Goal: Find specific page/section: Find specific page/section

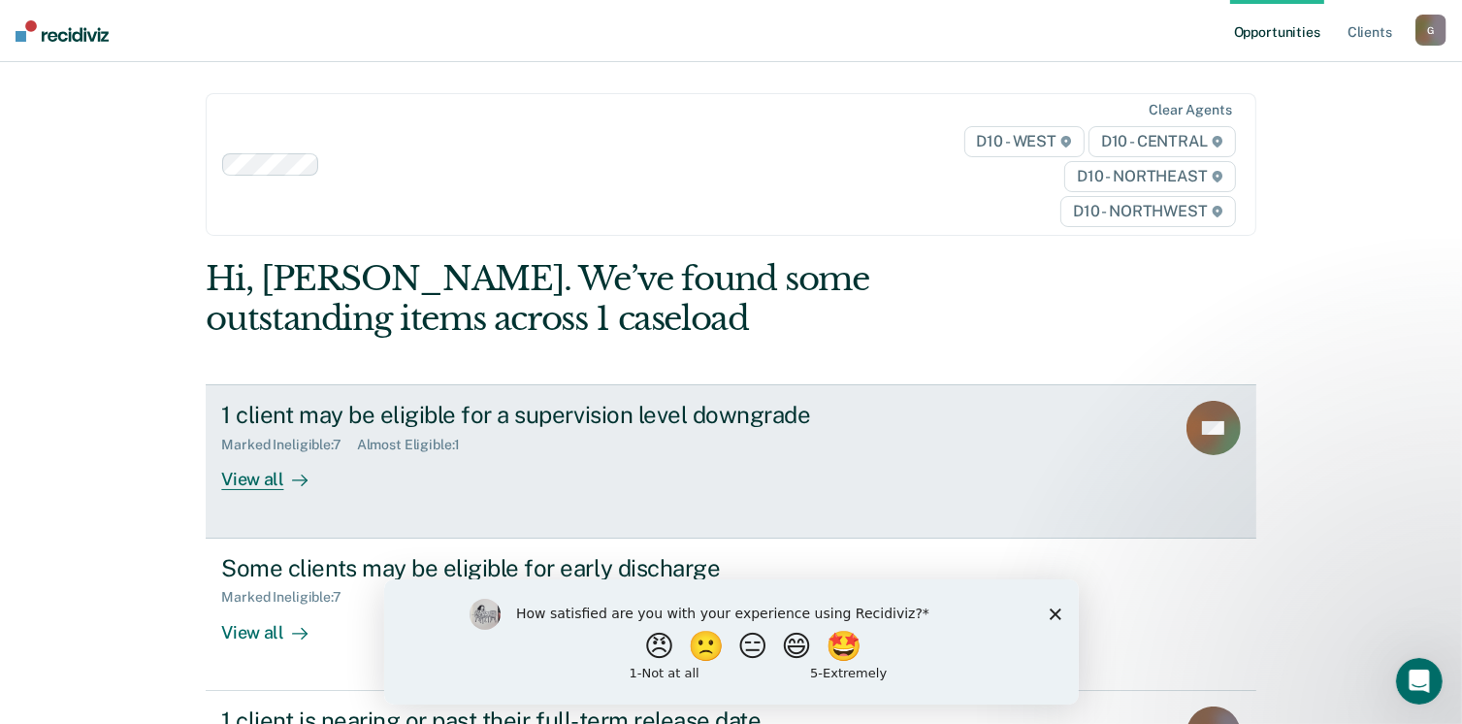
click at [237, 453] on div "View all" at bounding box center [275, 472] width 109 height 38
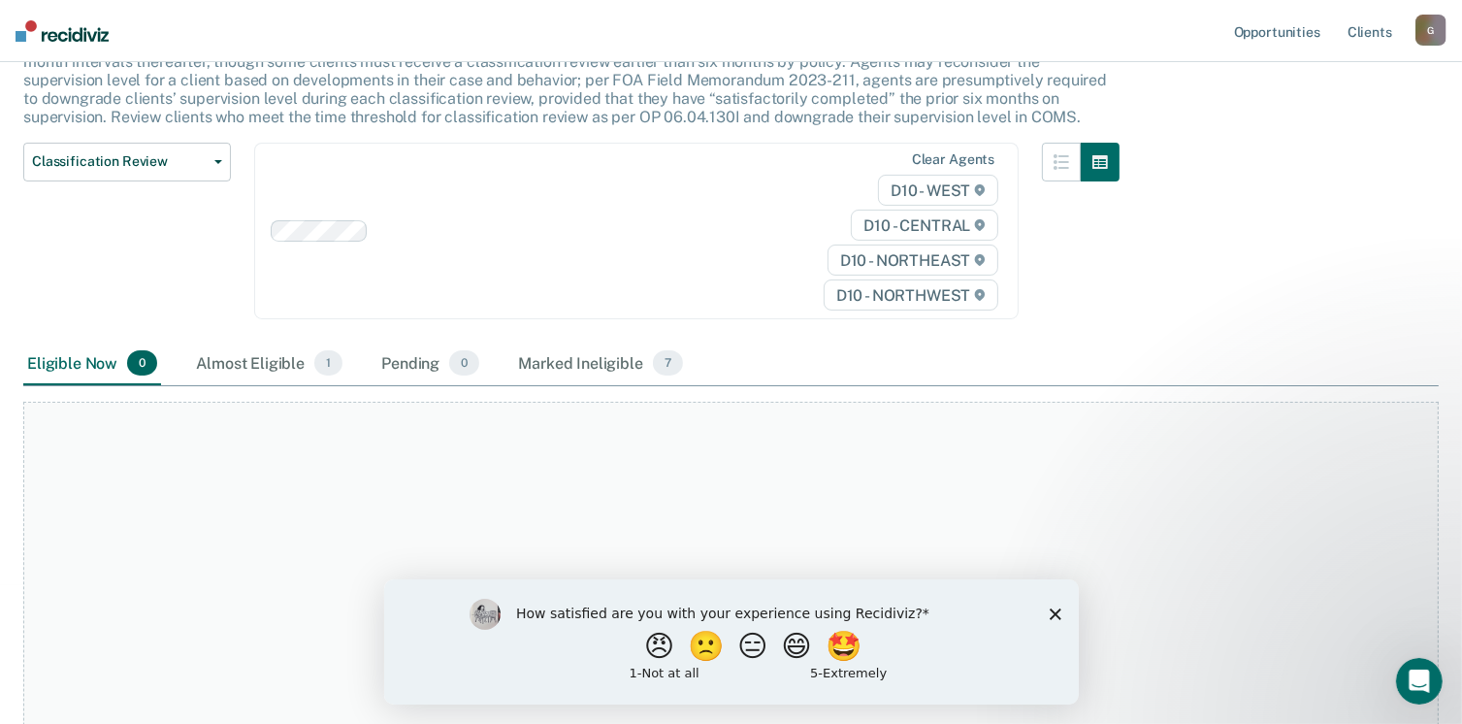
scroll to position [156, 0]
drag, startPoint x: 1032, startPoint y: 458, endPoint x: 377, endPoint y: 488, distance: 655.8
click at [377, 488] on div "At this time, there are no clients who are Eligible Now. Please navigate to one…" at bounding box center [731, 623] width 1416 height 445
drag, startPoint x: 377, startPoint y: 488, endPoint x: 587, endPoint y: 482, distance: 210.7
copy div "At this time, there are no clients who are Eligible Now. Please navigate to one…"
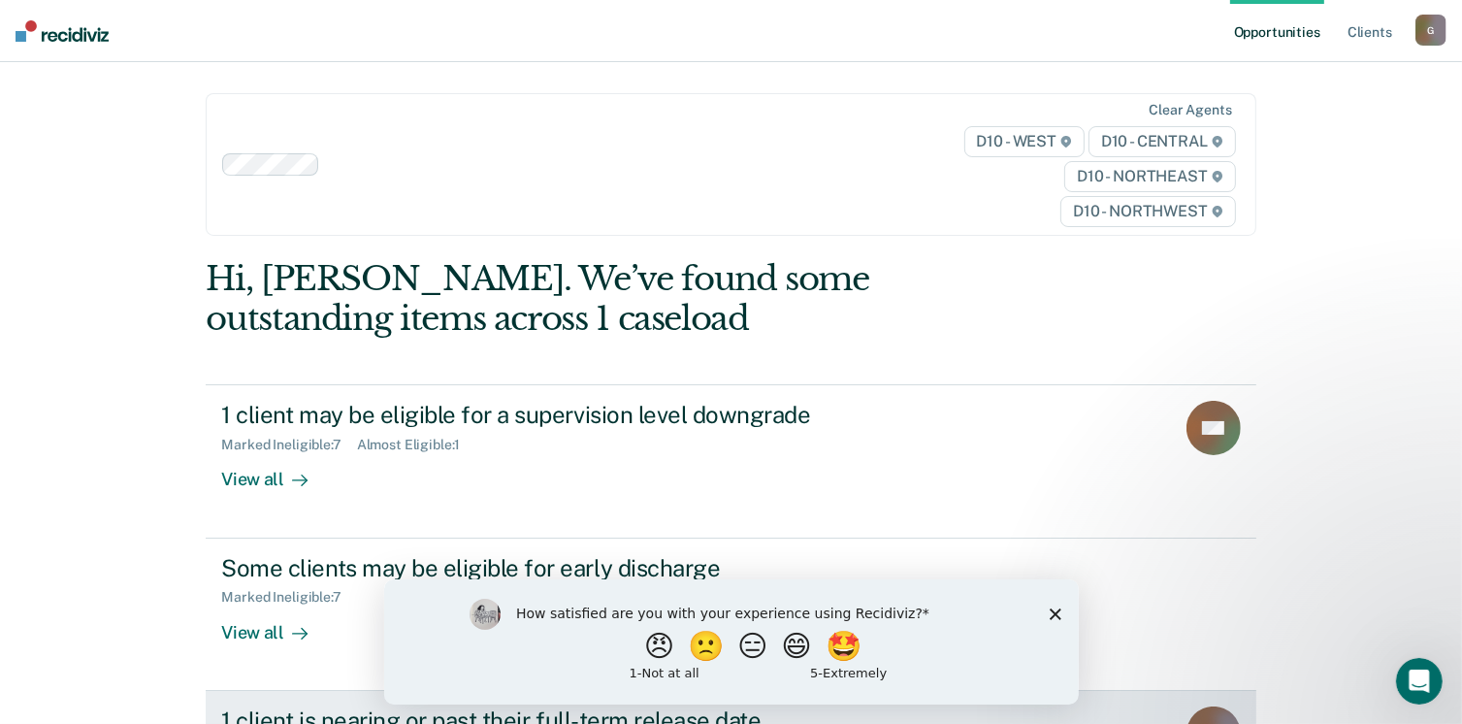
scroll to position [5, 0]
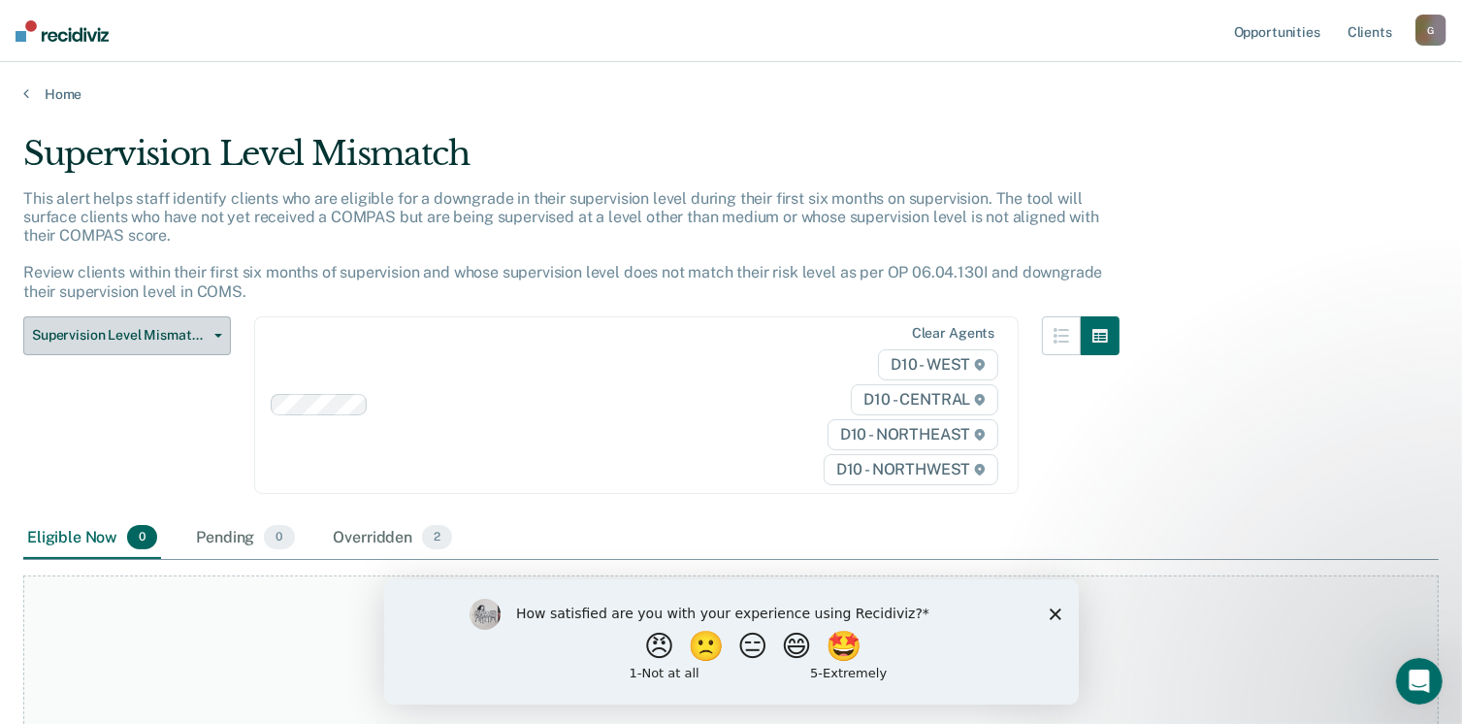
click at [194, 327] on span "Supervision Level Mismatch" at bounding box center [119, 335] width 175 height 16
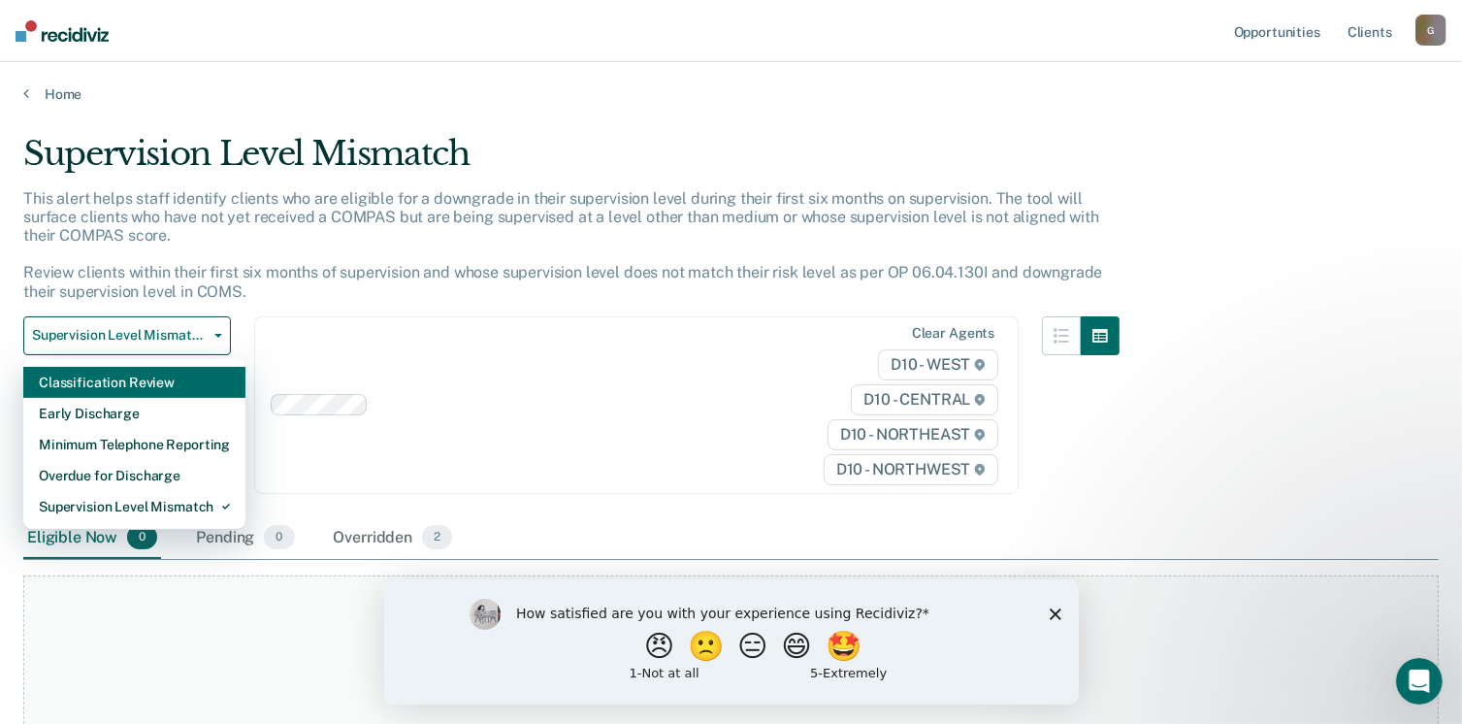
click at [128, 367] on div "Classification Review" at bounding box center [134, 382] width 191 height 31
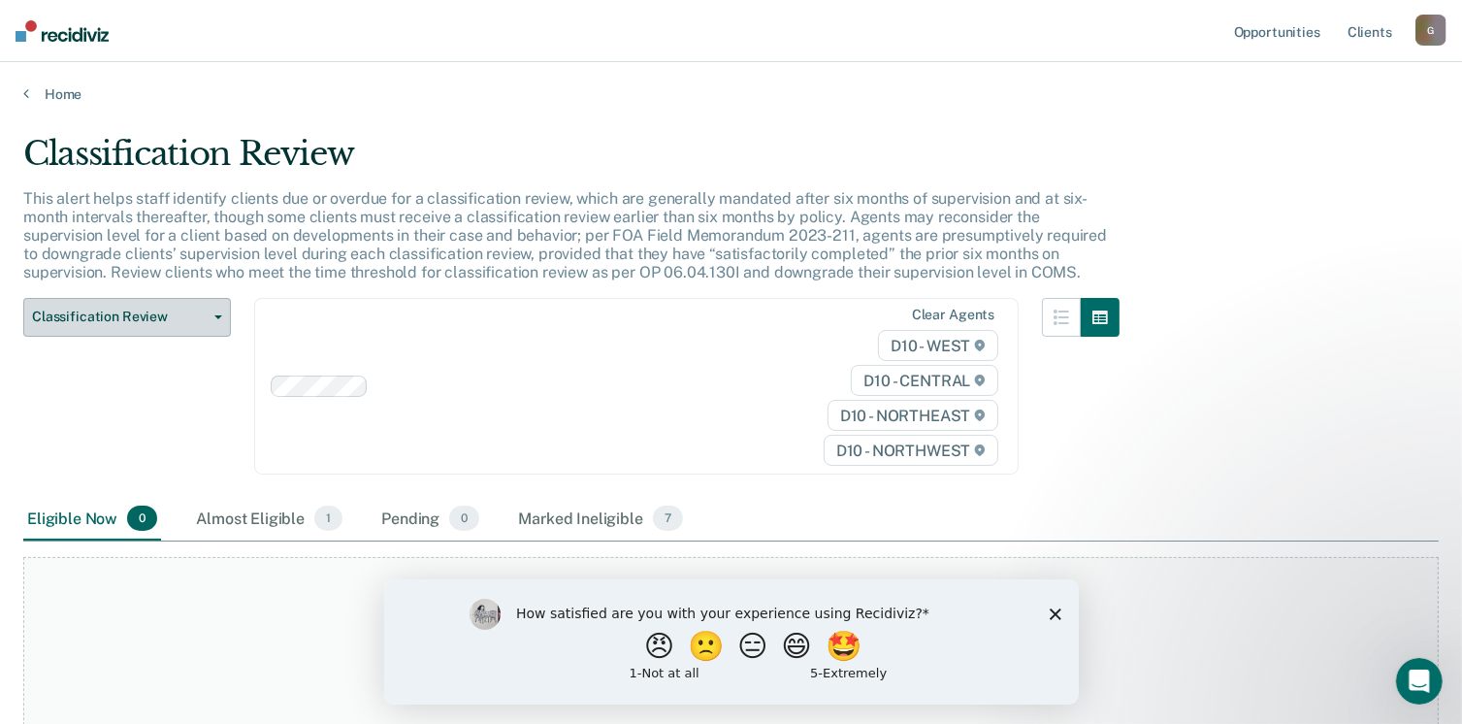
click at [212, 298] on button "Classification Review" at bounding box center [127, 317] width 208 height 39
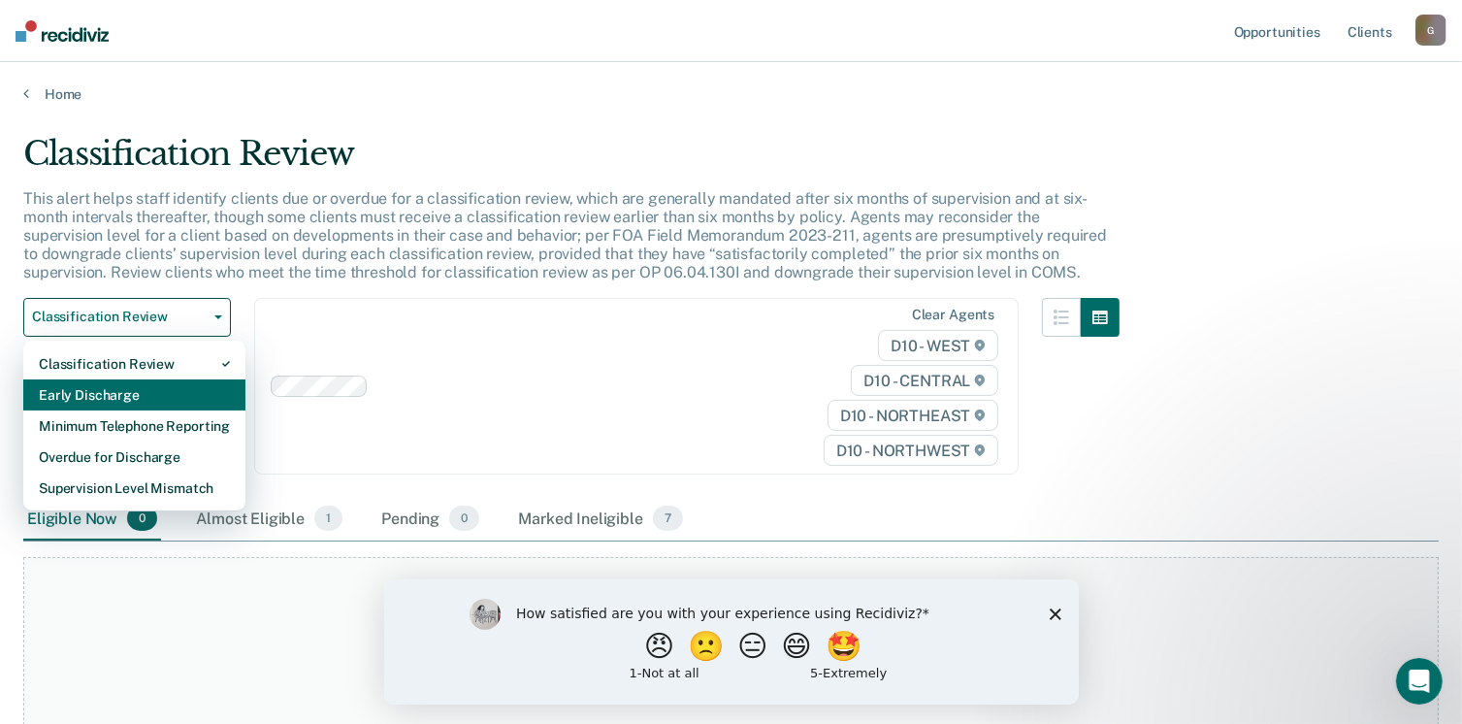
click at [111, 379] on div "Early Discharge" at bounding box center [134, 394] width 191 height 31
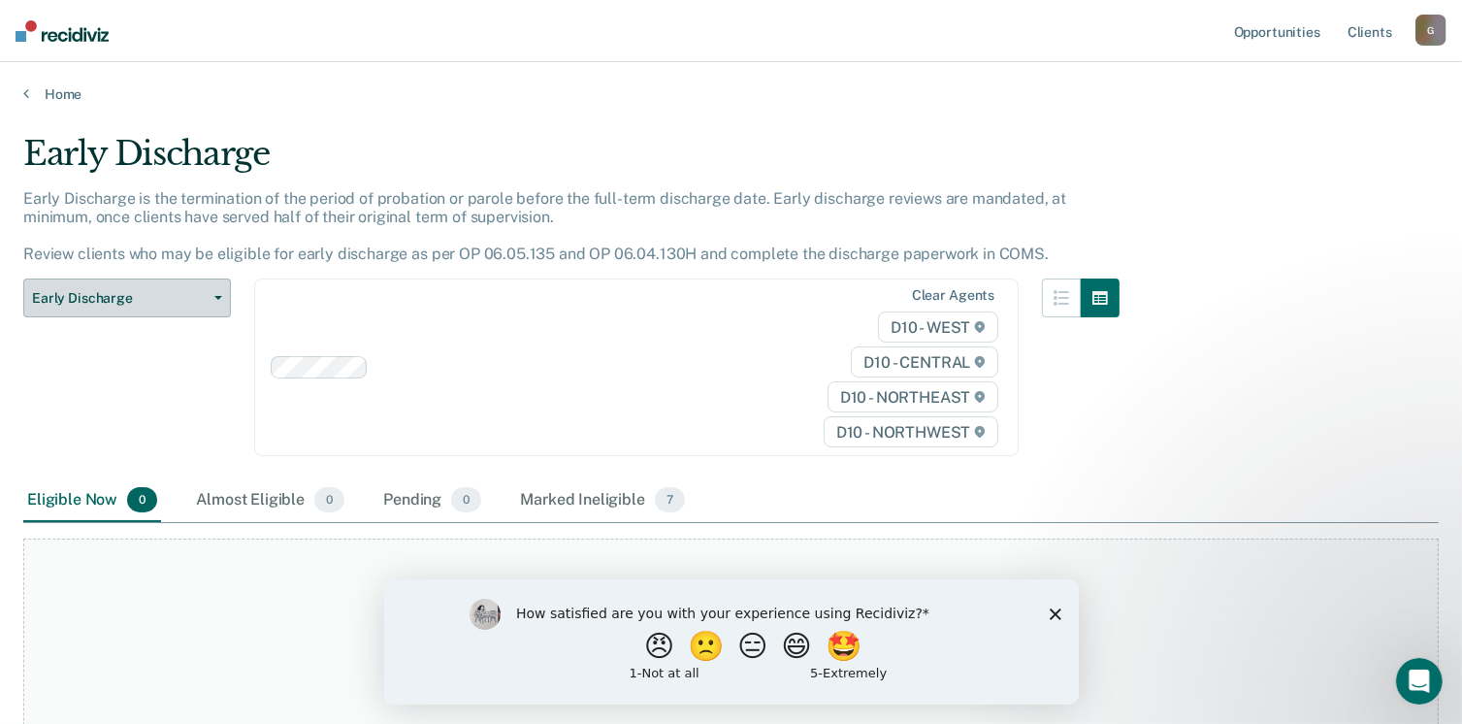
click at [194, 290] on span "Early Discharge" at bounding box center [119, 298] width 175 height 16
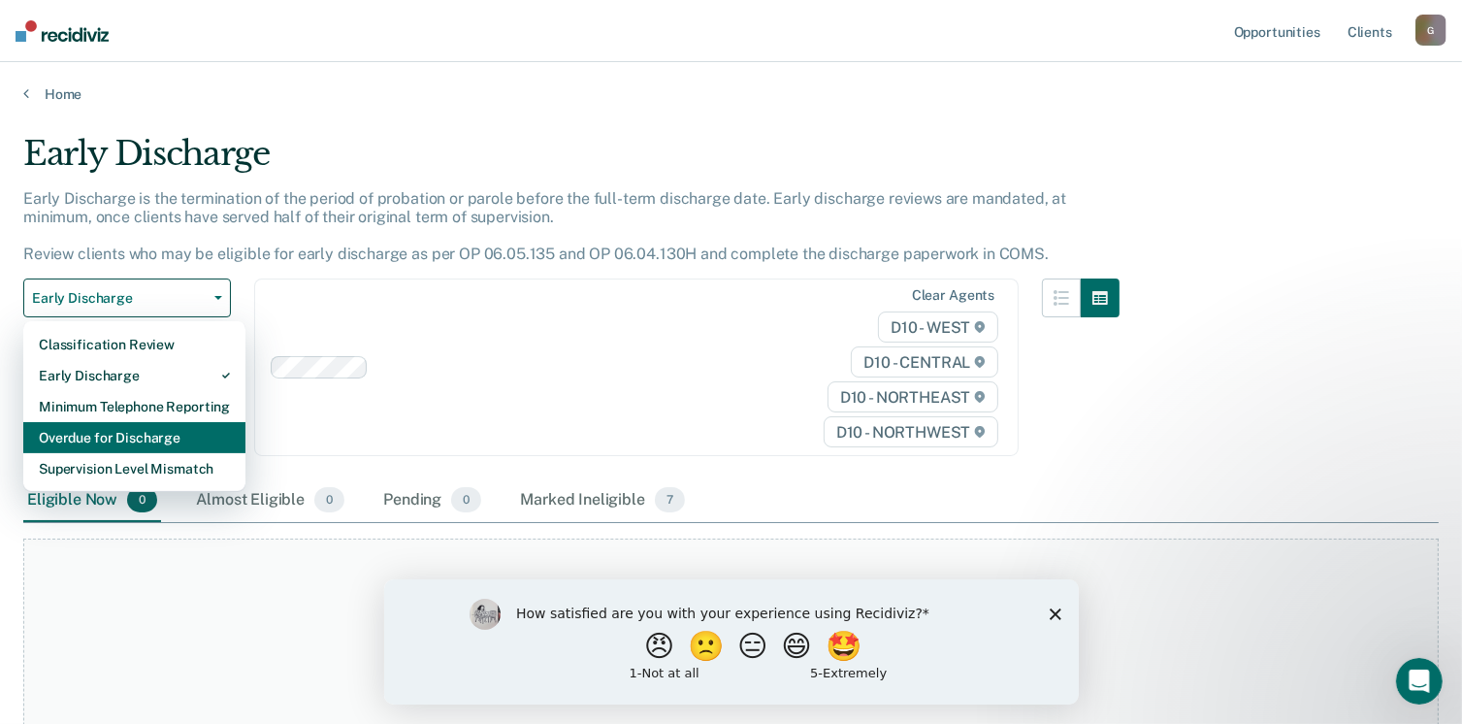
click at [88, 422] on div "Overdue for Discharge" at bounding box center [134, 437] width 191 height 31
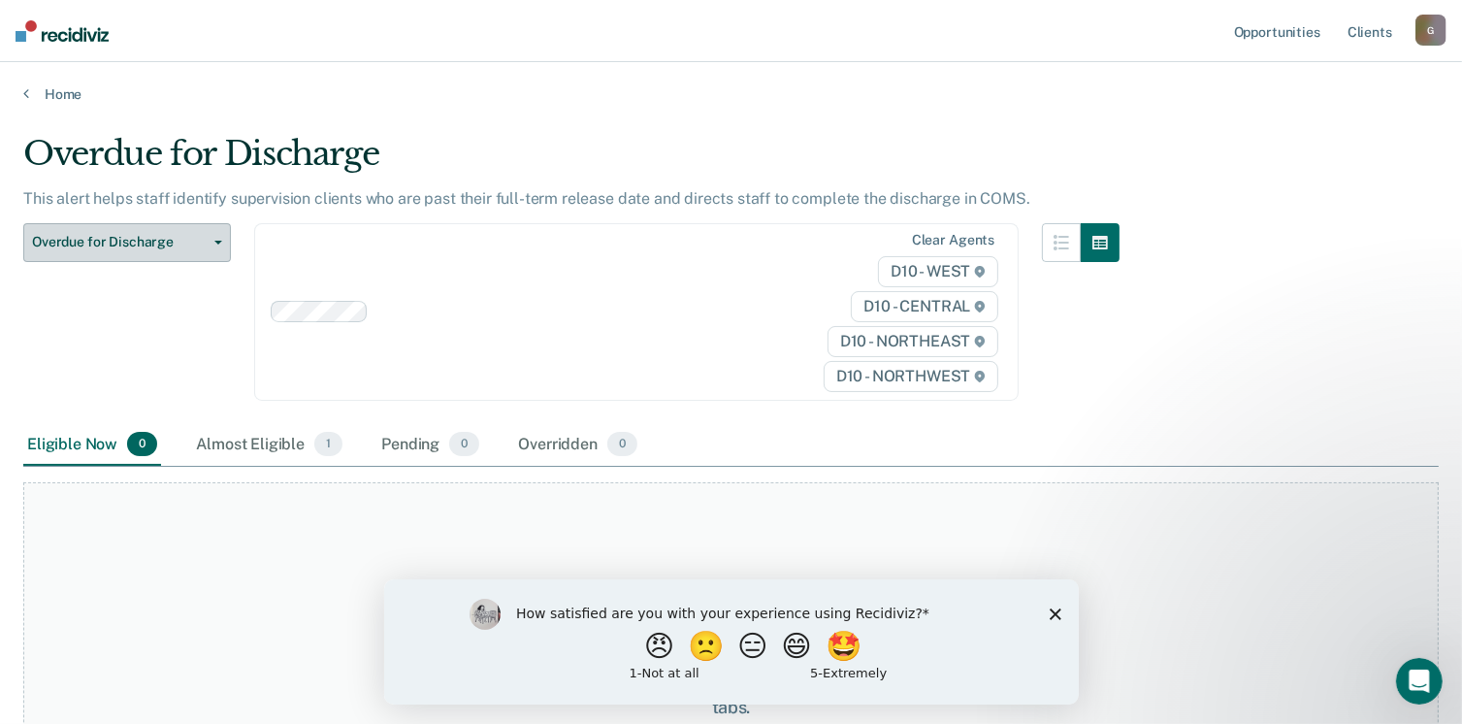
click at [197, 223] on button "Overdue for Discharge" at bounding box center [127, 242] width 208 height 39
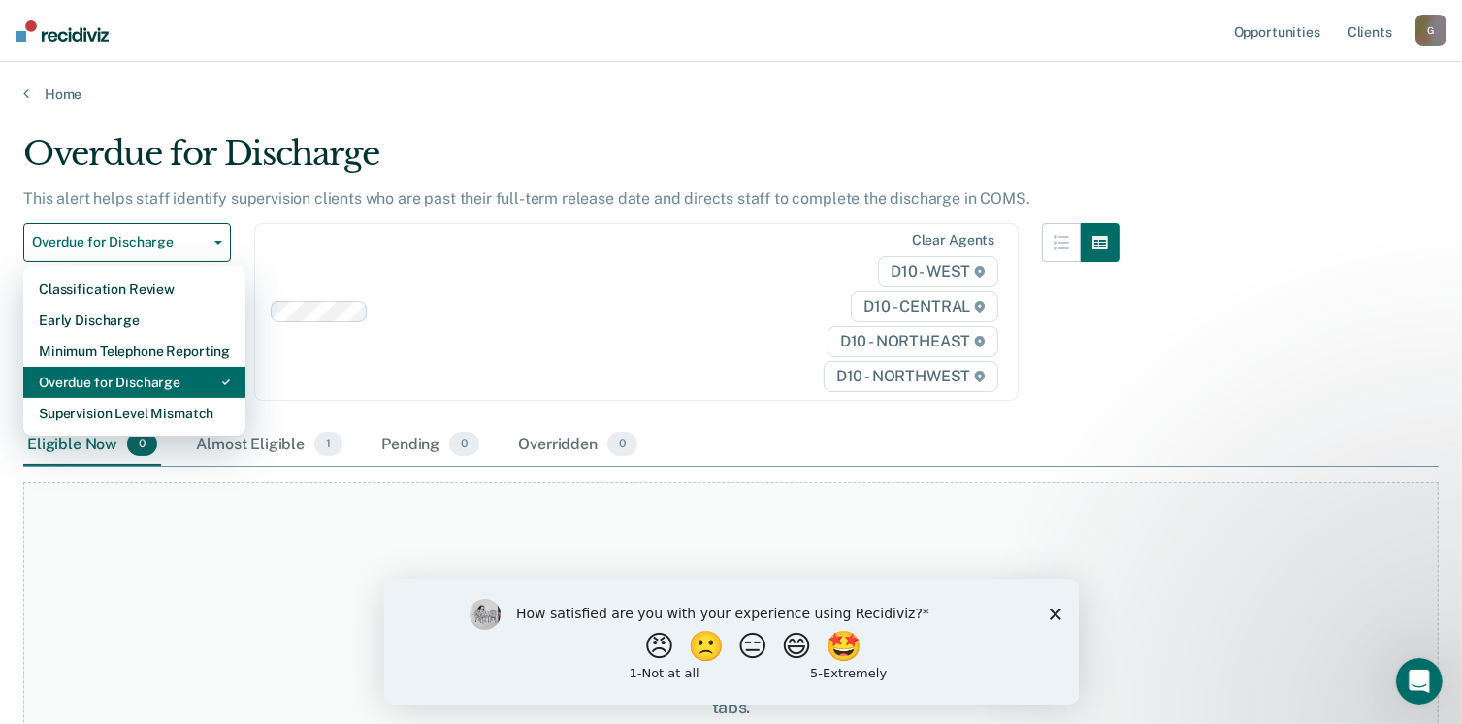
click at [96, 367] on div "Overdue for Discharge" at bounding box center [134, 382] width 191 height 31
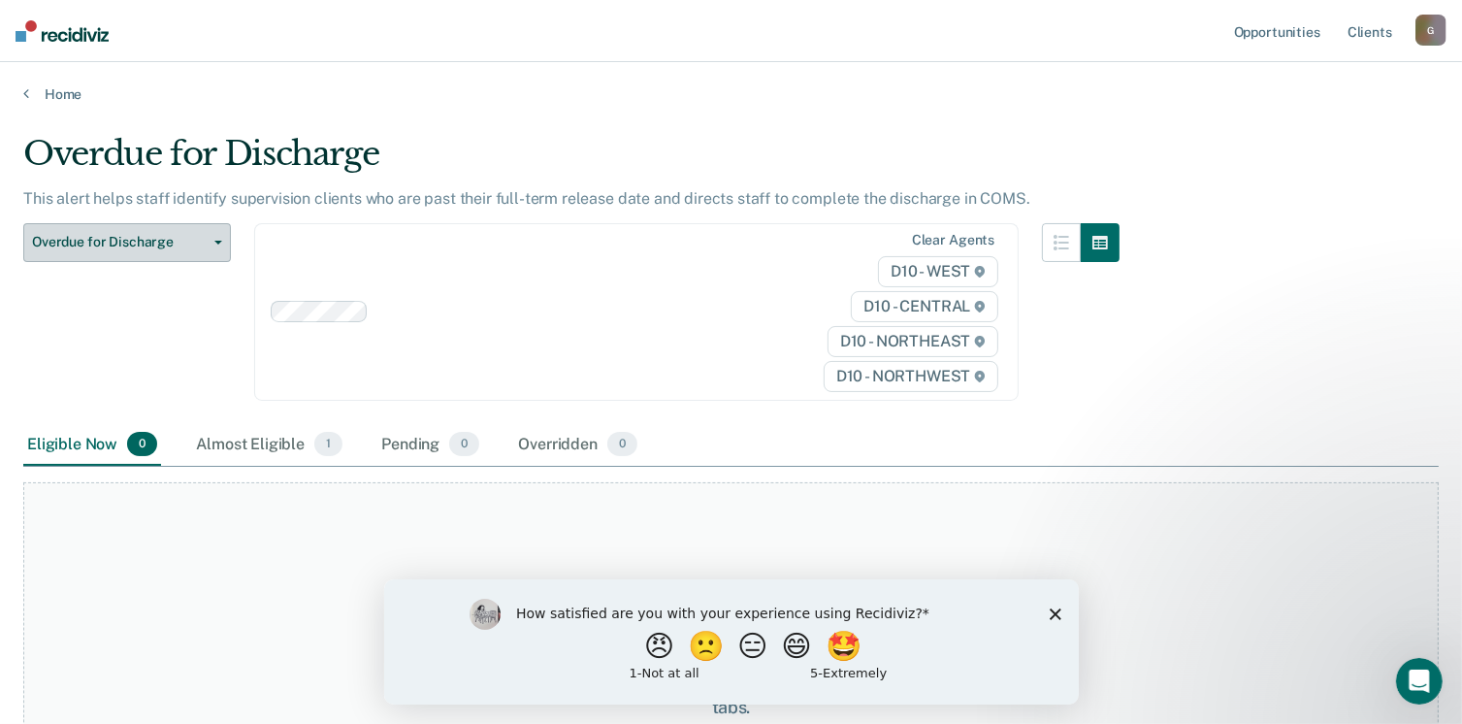
click at [205, 223] on button "Overdue for Discharge" at bounding box center [127, 242] width 208 height 39
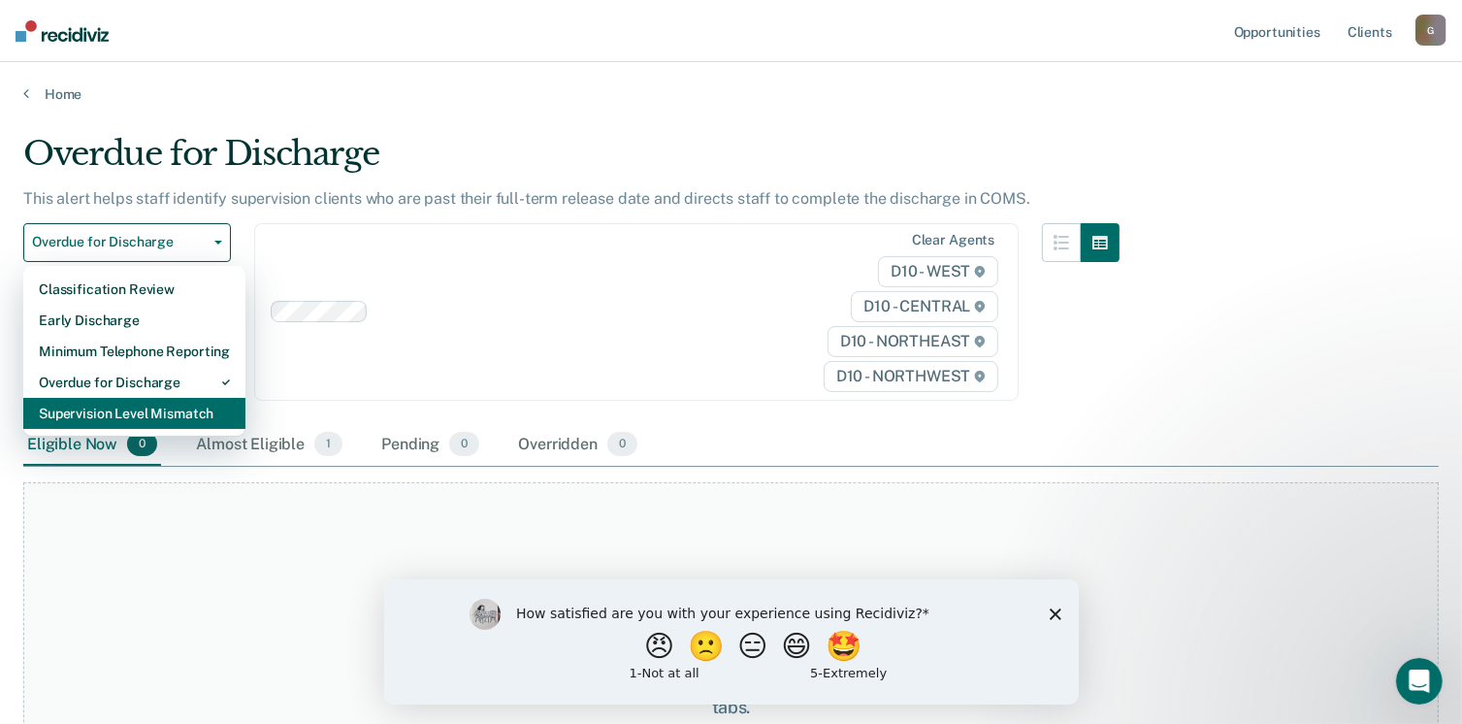
click at [96, 398] on div "Supervision Level Mismatch" at bounding box center [134, 413] width 191 height 31
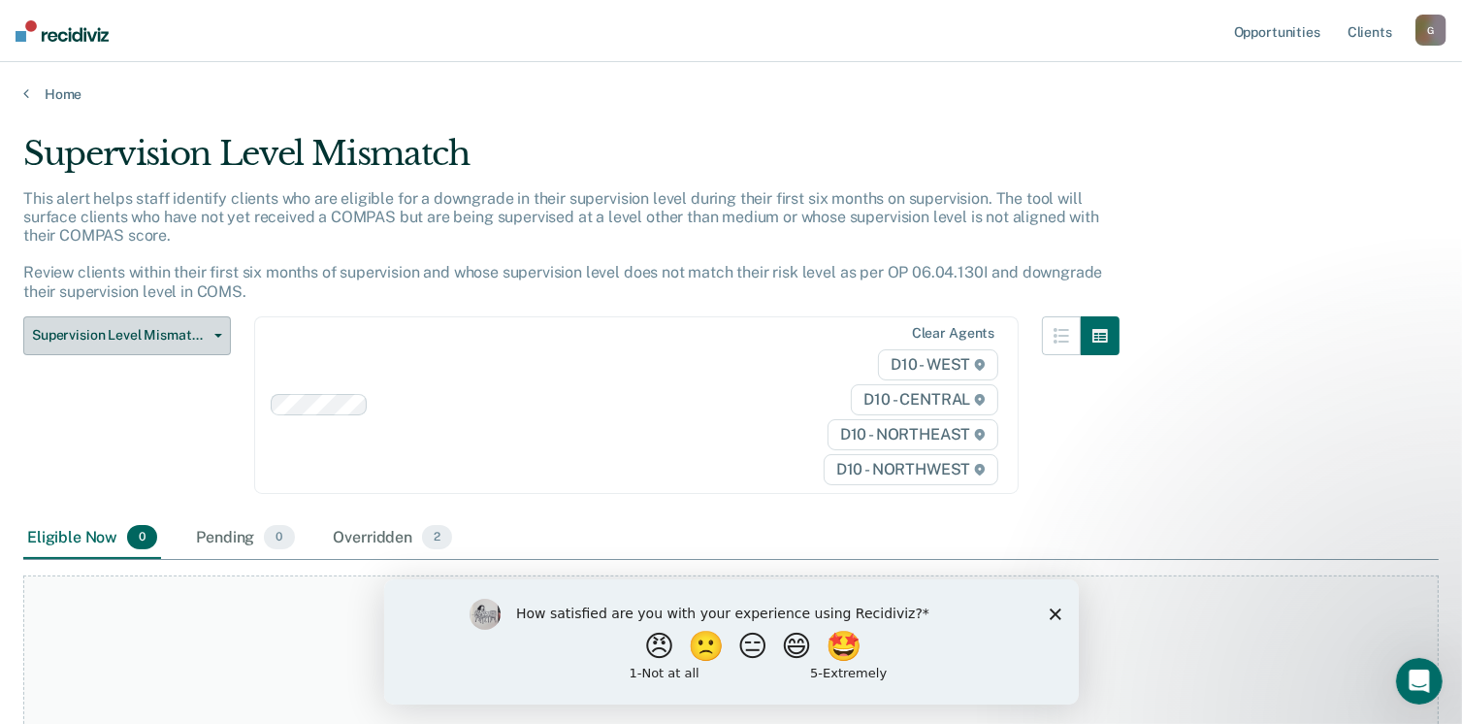
click at [203, 316] on button "Supervision Level Mismatch" at bounding box center [127, 335] width 208 height 39
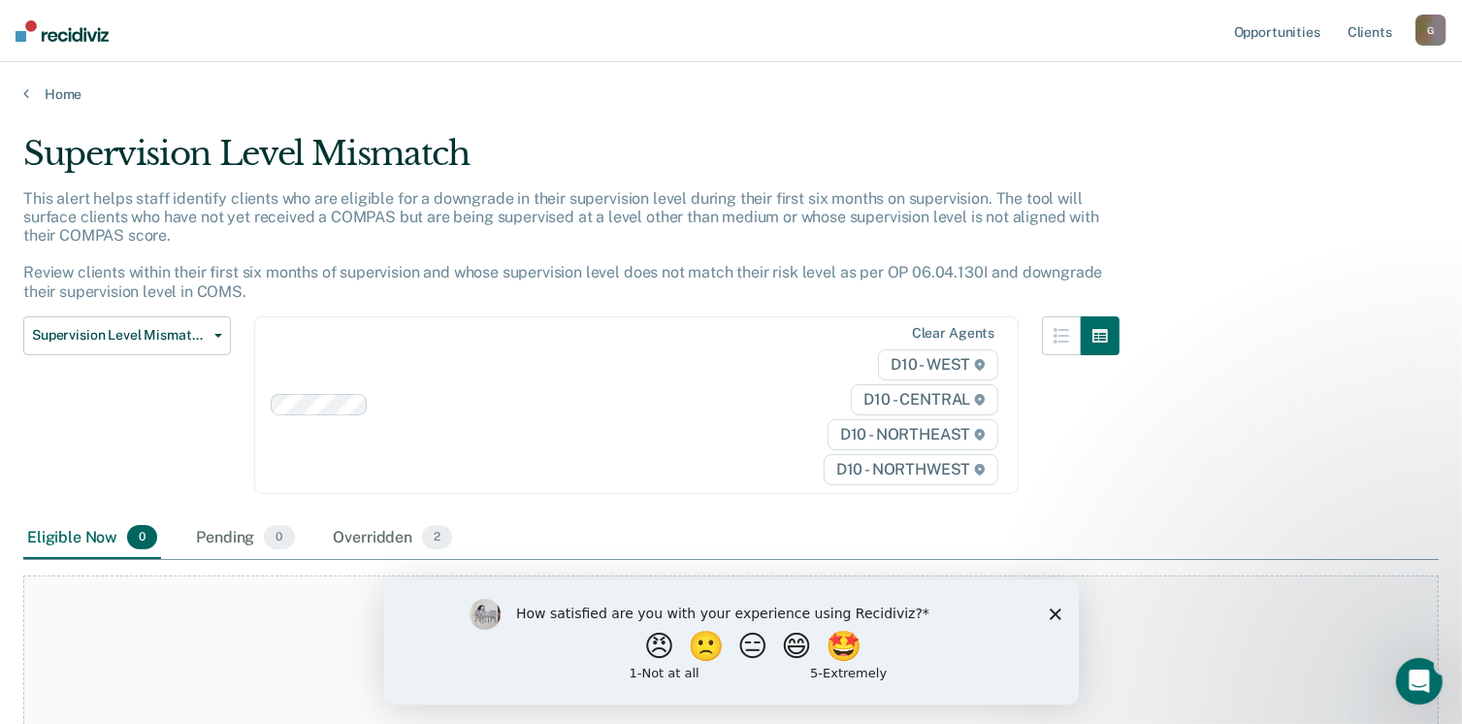
click at [1057, 604] on div "How satisfied are you with your experience using Recidiviz? 😠 🙁 😑 😄 🤩 1 - Not a…" at bounding box center [730, 640] width 695 height 125
click at [1053, 619] on icon "Close survey" at bounding box center [1055, 614] width 12 height 12
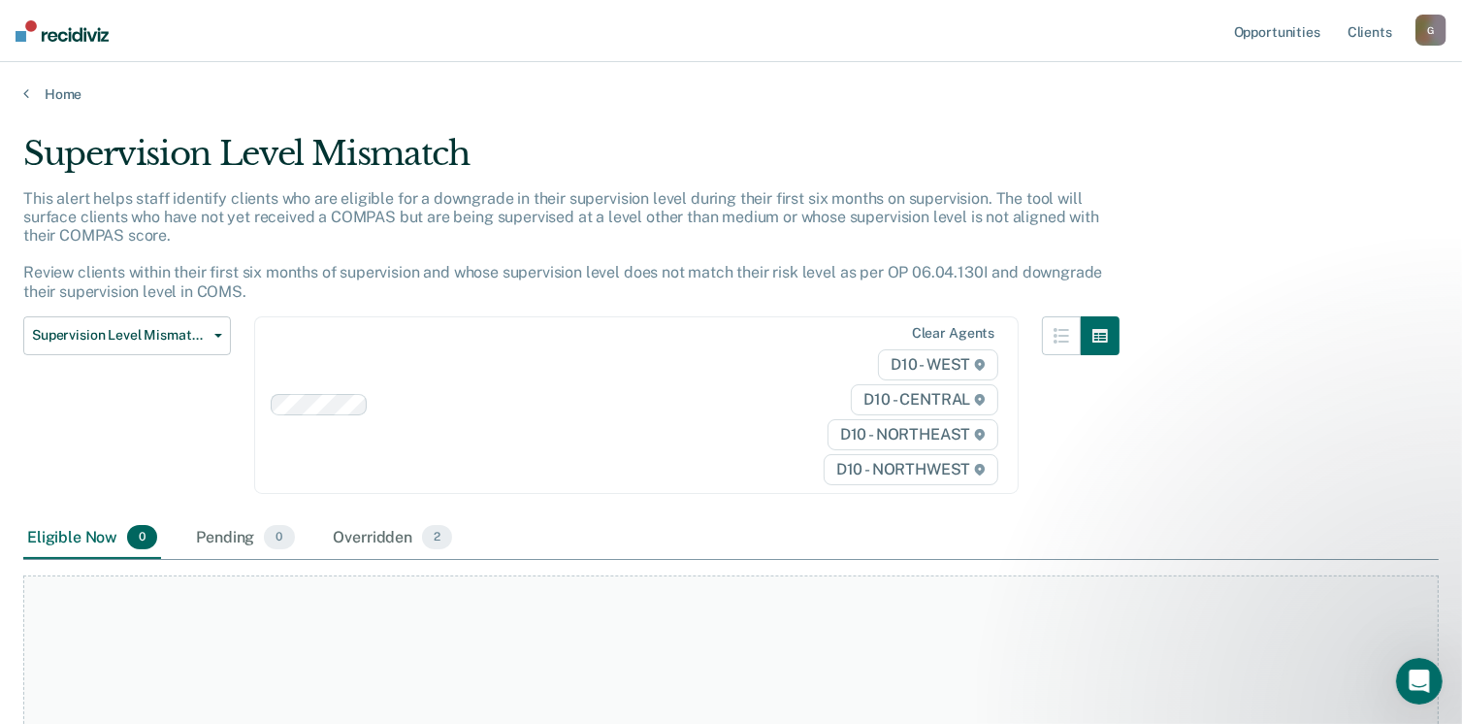
drag, startPoint x: 1004, startPoint y: 626, endPoint x: 435, endPoint y: 586, distance: 571.0
copy div "At this time, there are no clients who are Eligible Now. Please navigate to one…"
